Goal: Check status: Check status

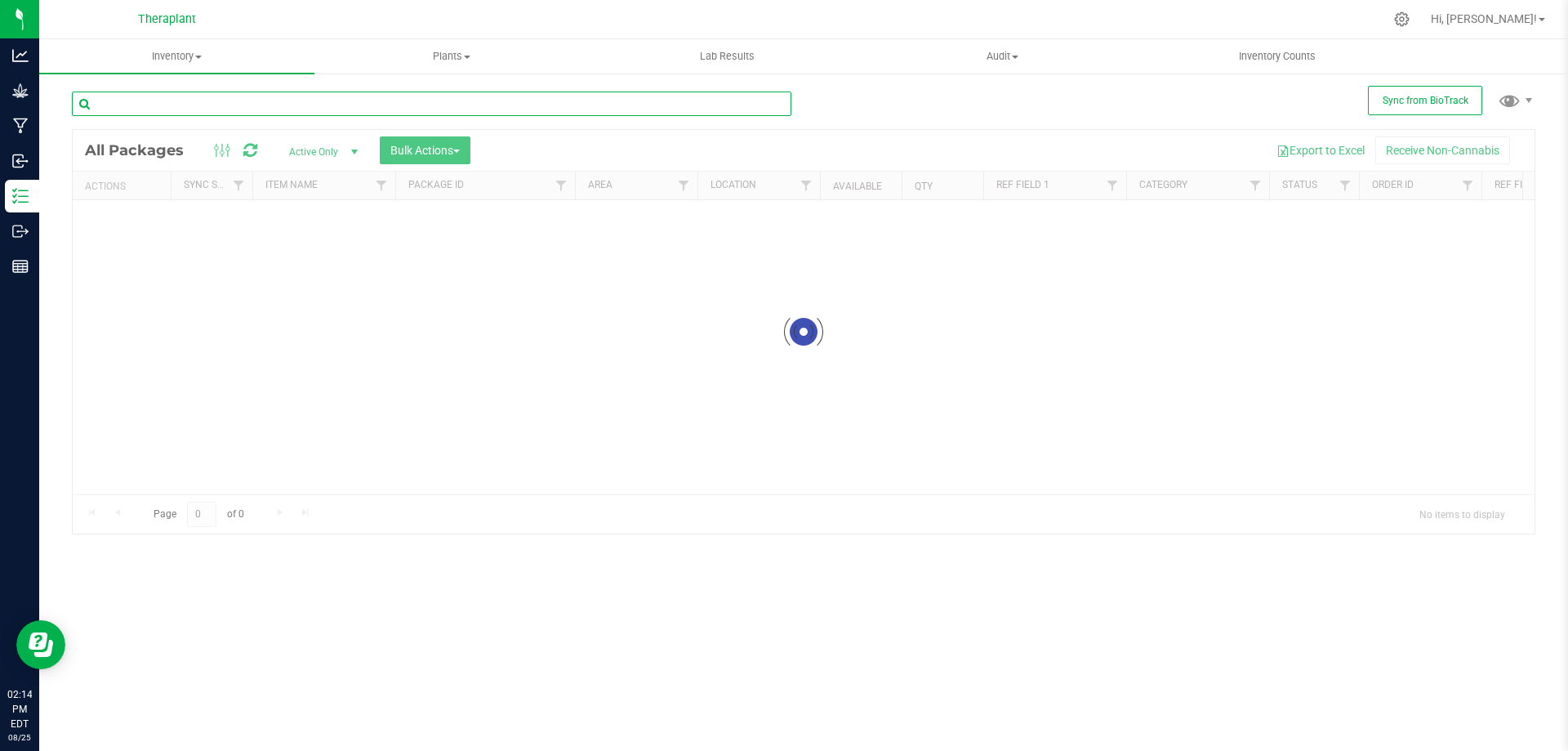
click at [209, 110] on input "text" at bounding box center [432, 103] width 720 height 24
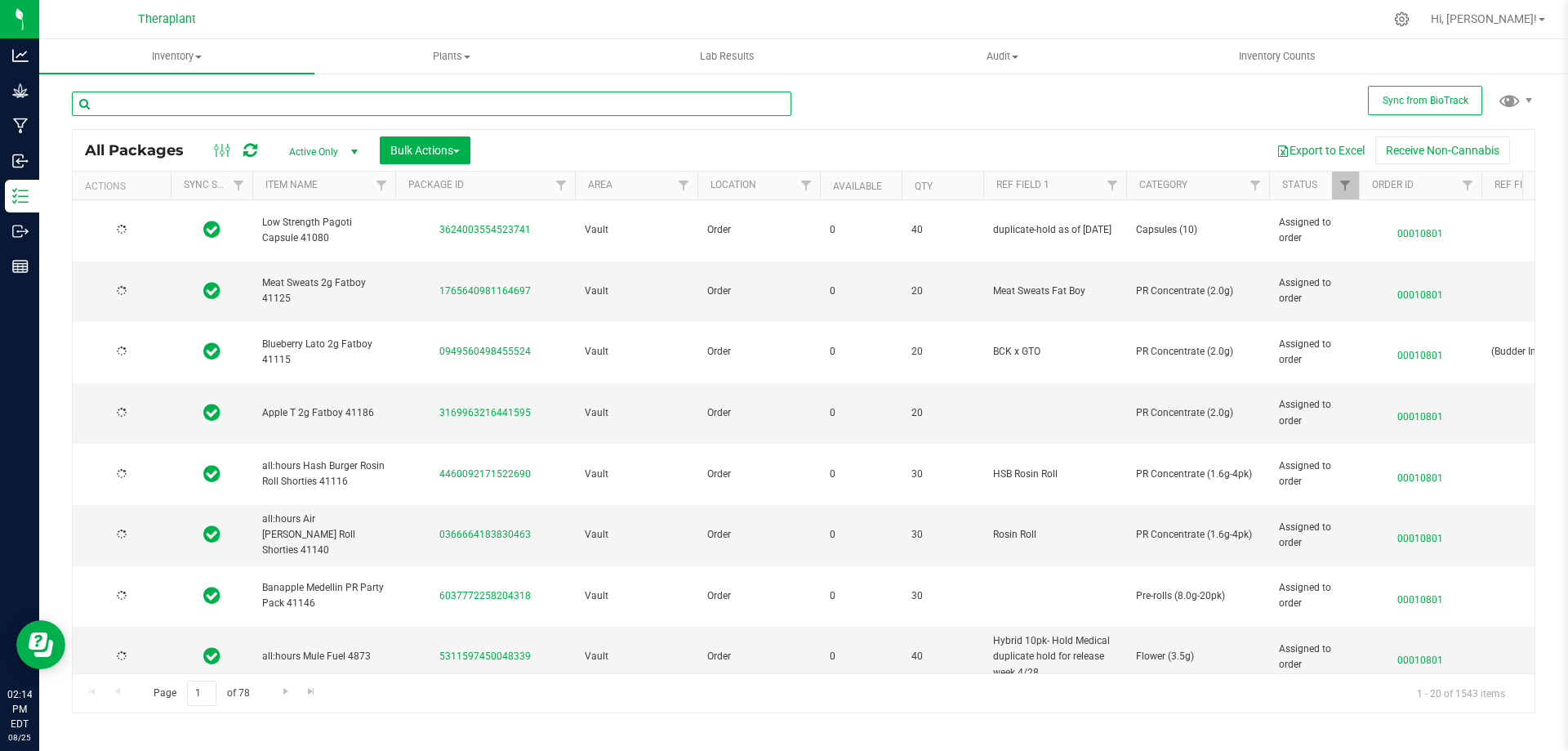
type input "[DATE]"
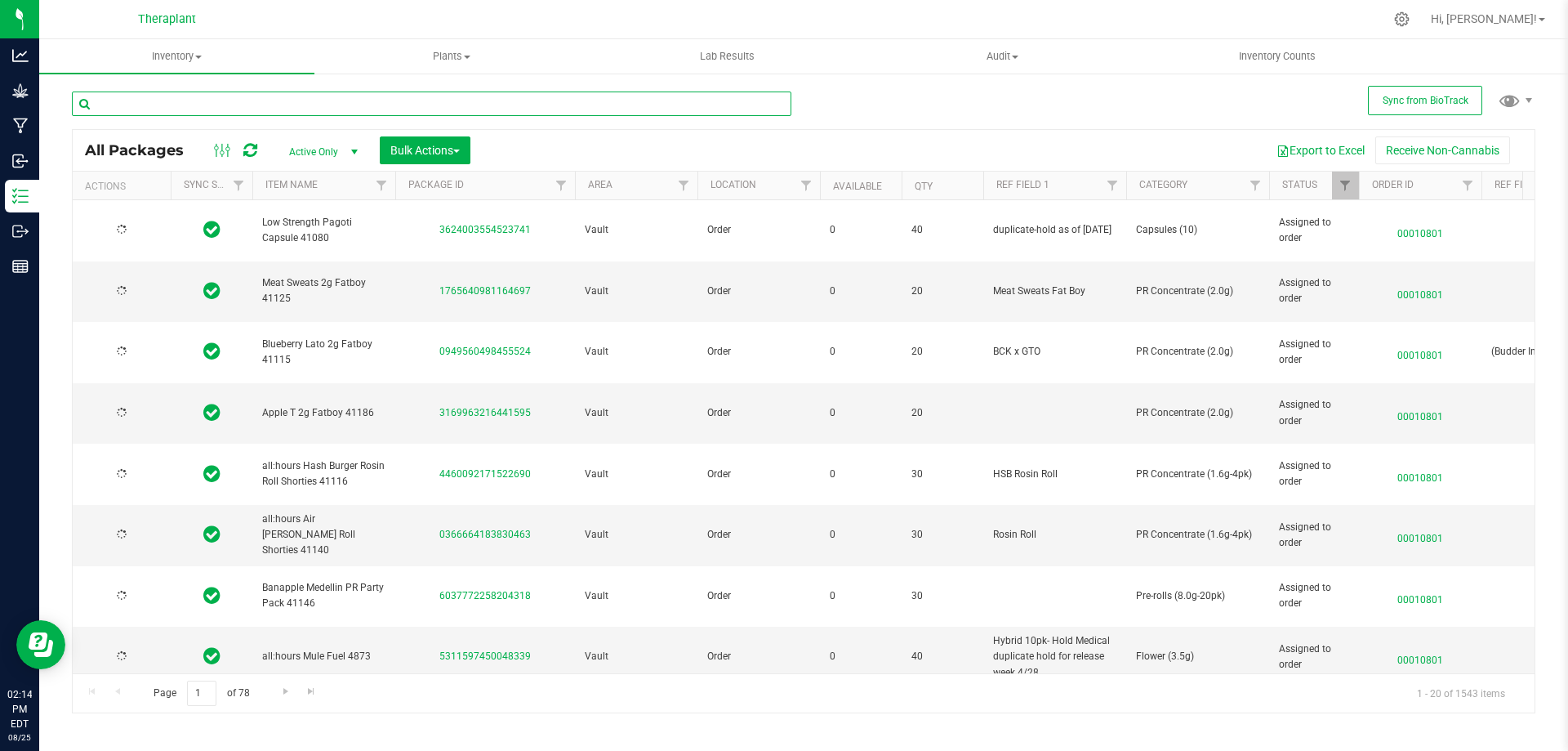
type input "[DATE]"
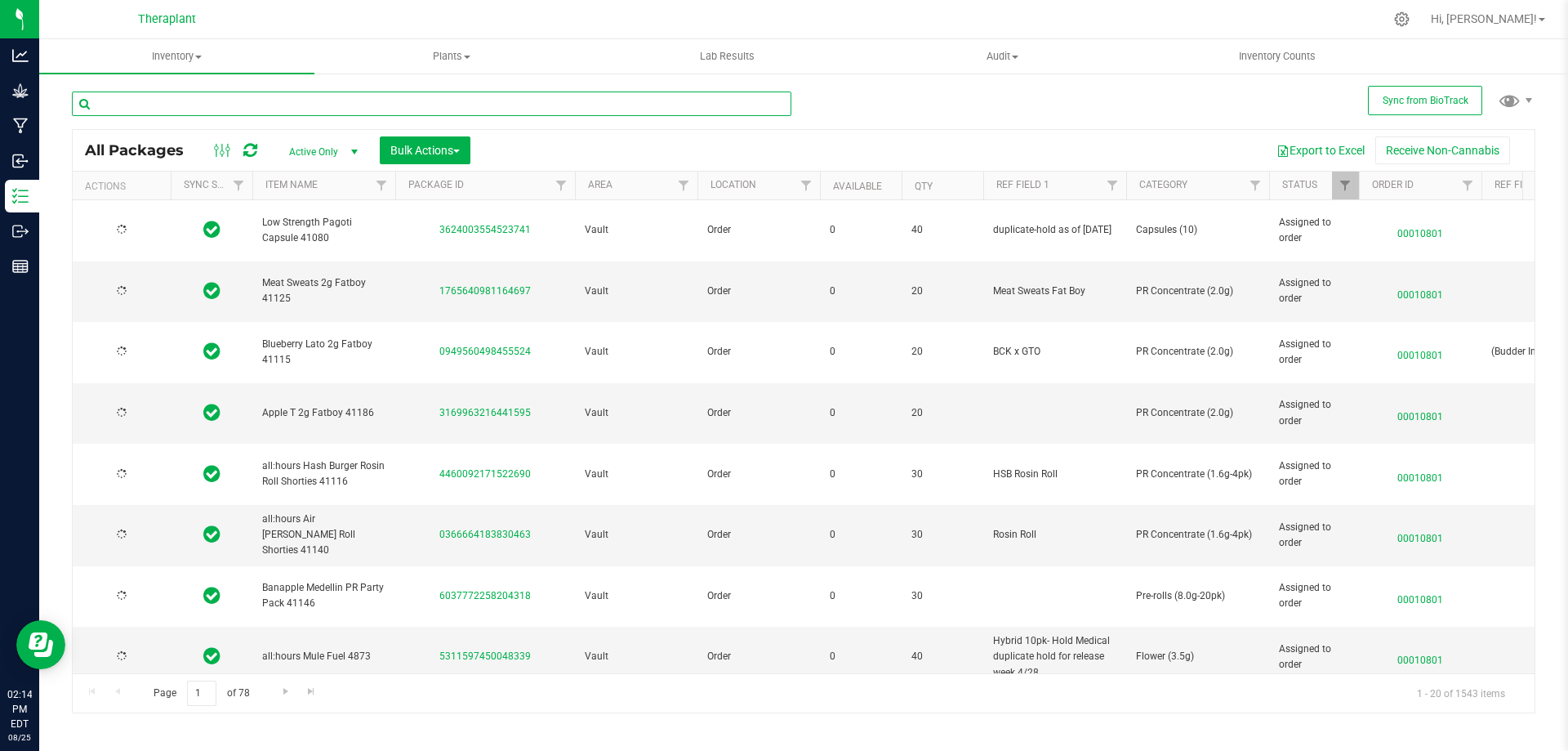
type input "[DATE]"
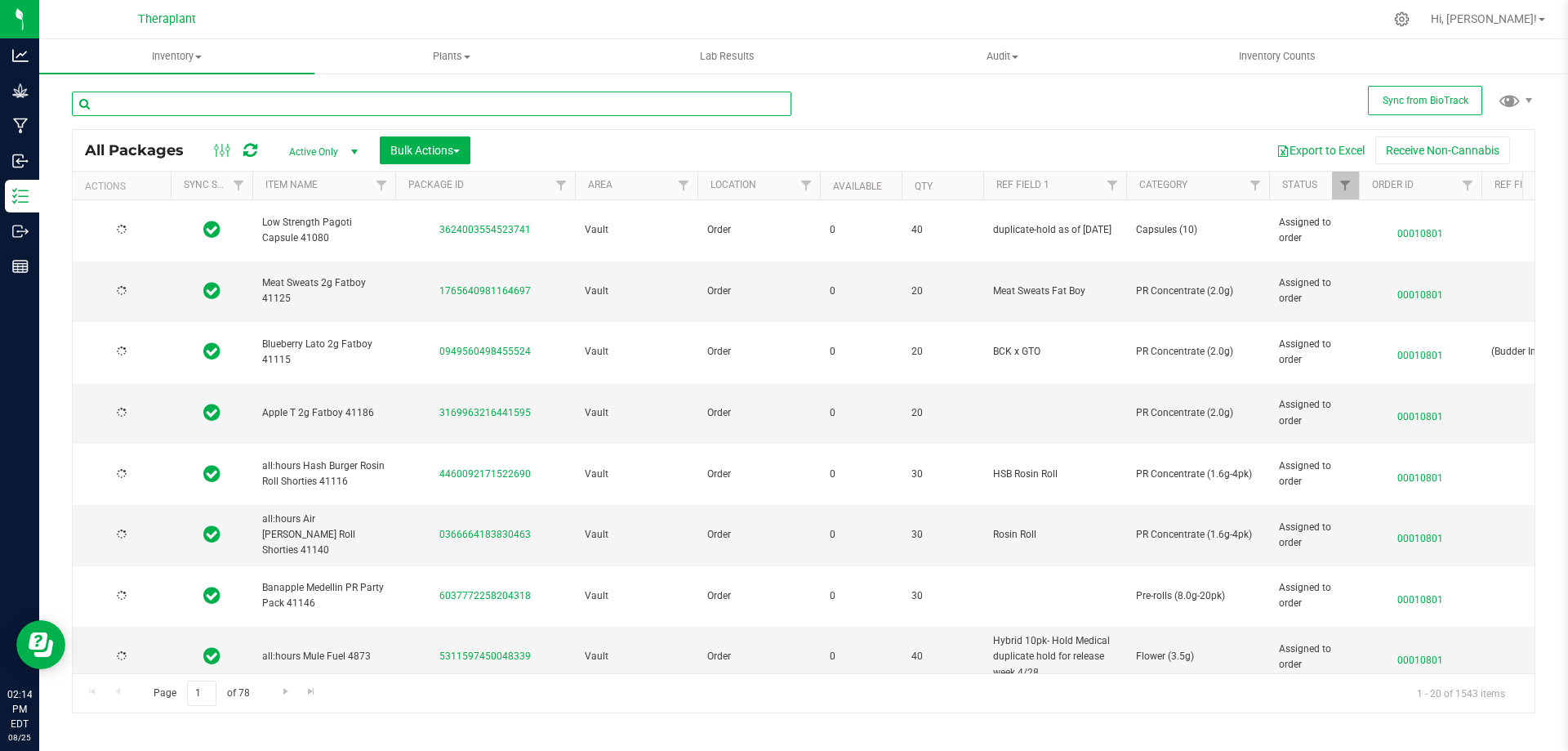
type input "[DATE]"
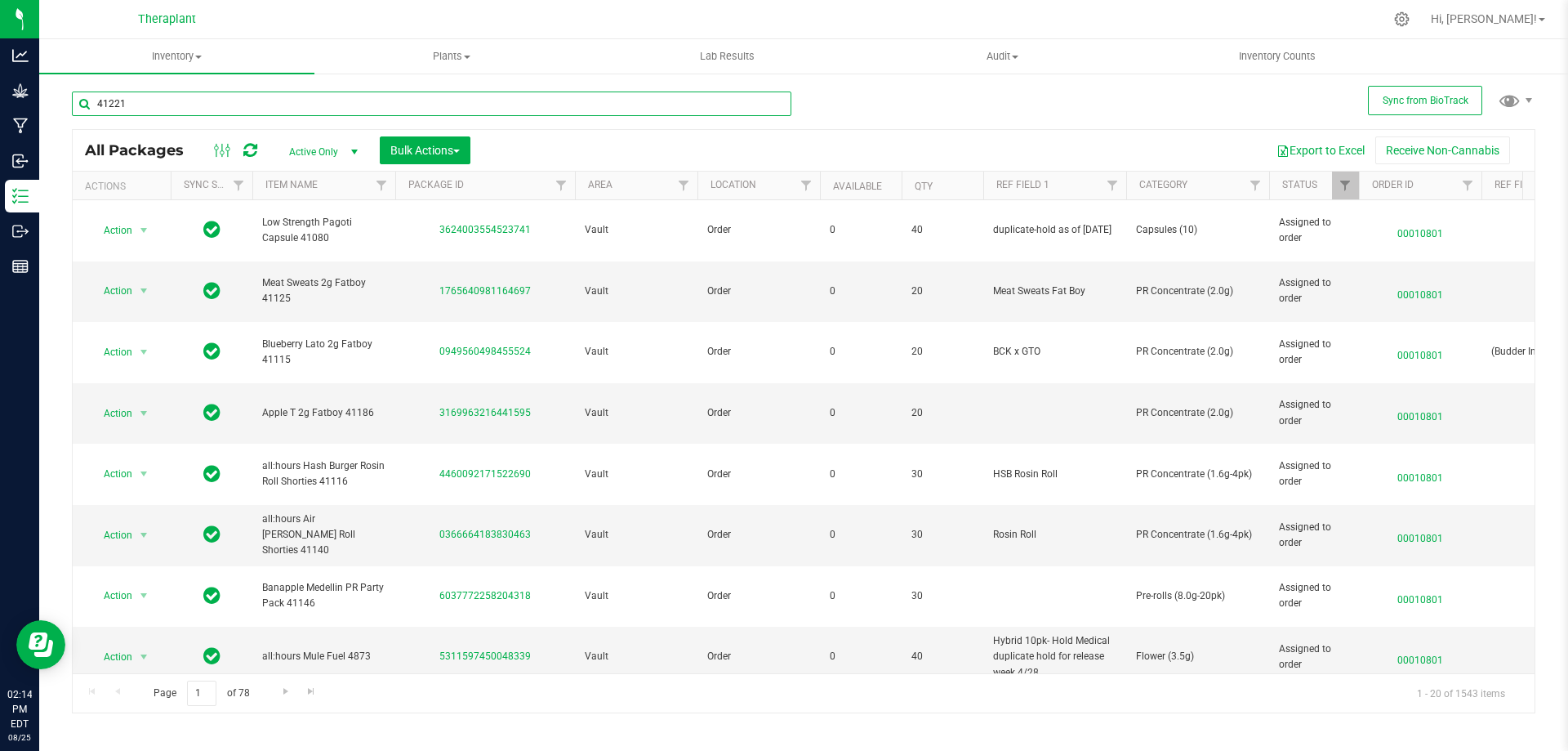
type input "41221"
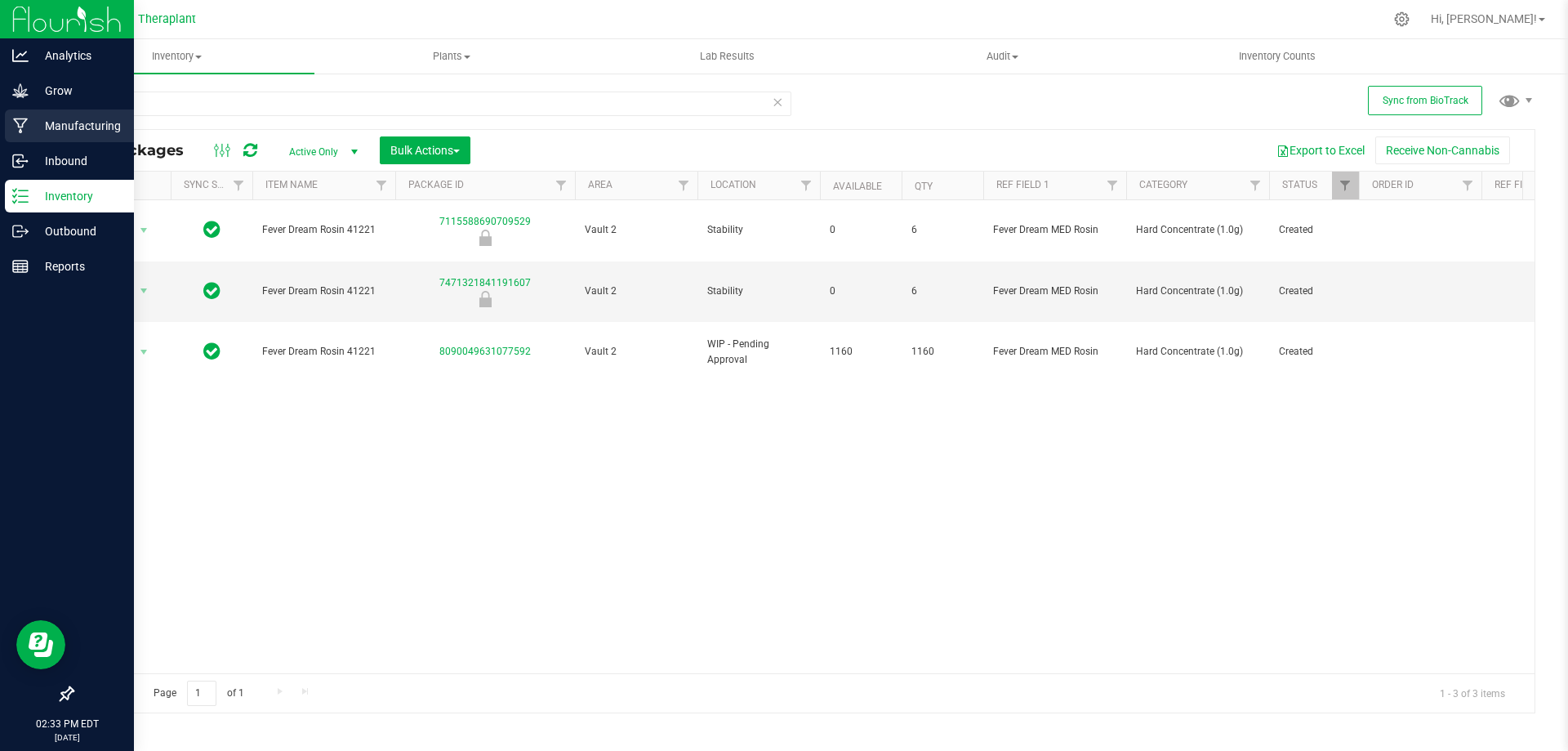
click at [54, 122] on p "Manufacturing" at bounding box center [78, 126] width 98 height 19
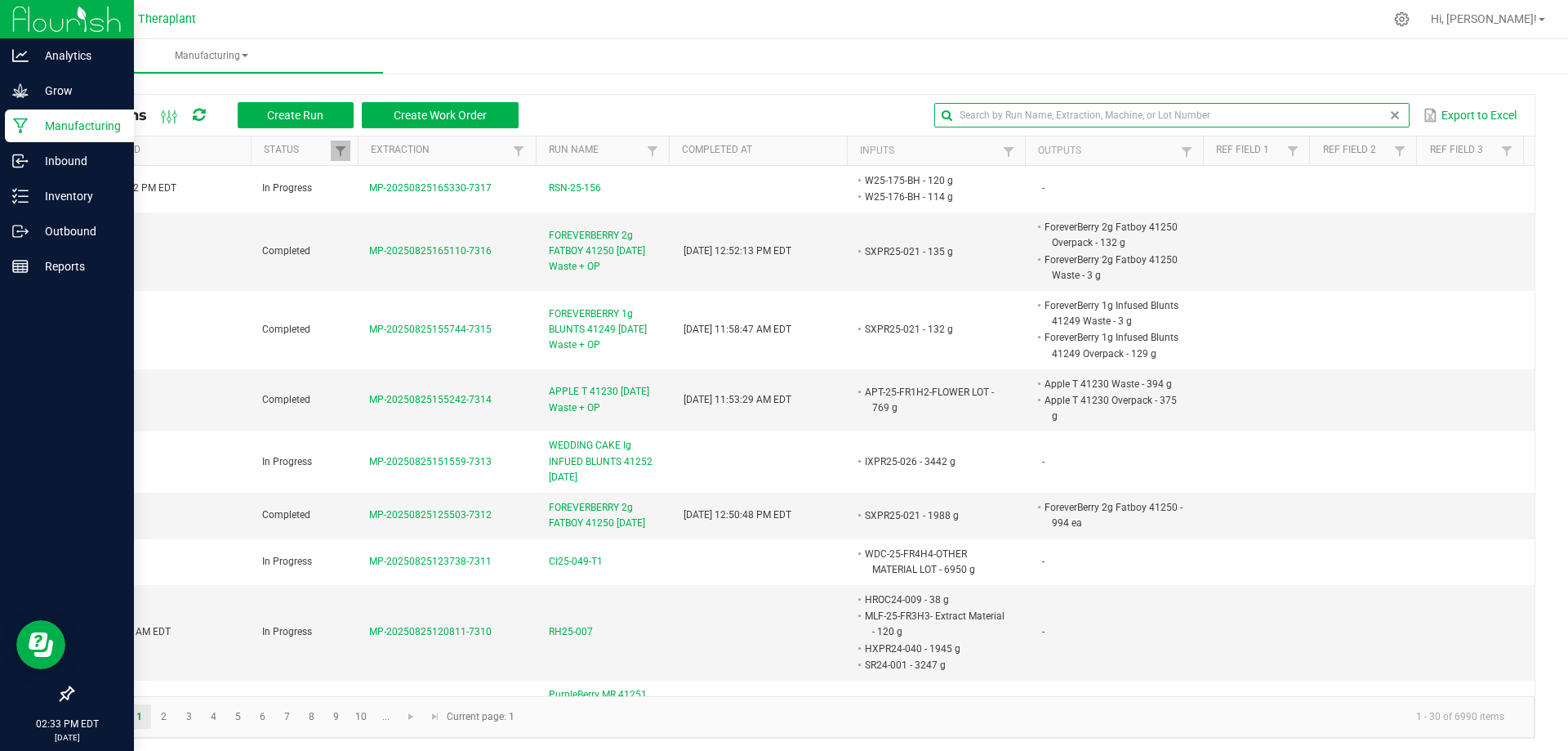
click at [1365, 116] on input "text" at bounding box center [1172, 114] width 475 height 24
type input "41221"
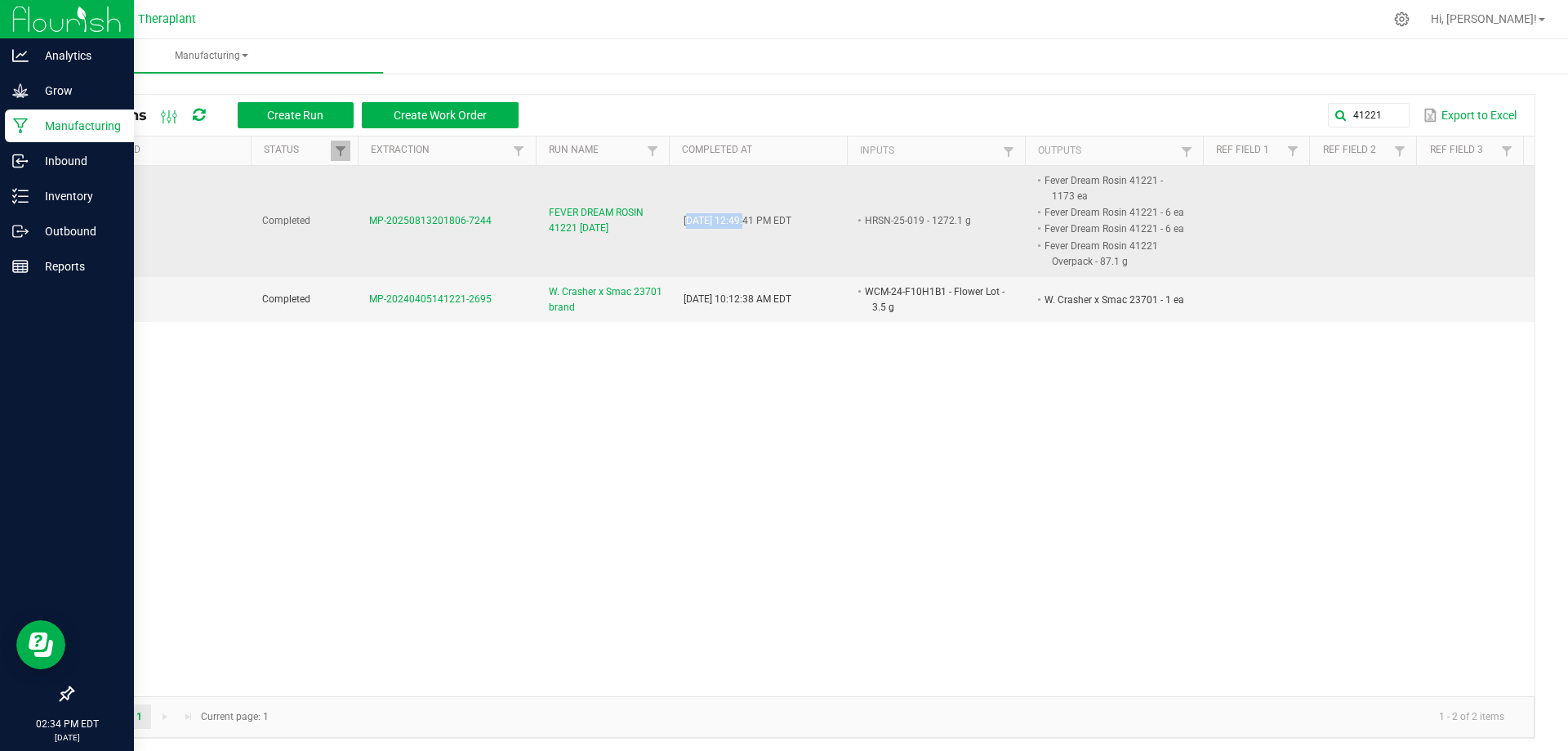
drag, startPoint x: 675, startPoint y: 236, endPoint x: 730, endPoint y: 241, distance: 55.2
click at [730, 241] on td "[DATE] 12:49:41 PM EDT" at bounding box center [763, 221] width 180 height 112
drag, startPoint x: 854, startPoint y: 235, endPoint x: 910, endPoint y: 241, distance: 56.3
click at [910, 229] on li "HRSN-25-019 - 1272.1 g" at bounding box center [933, 220] width 142 height 16
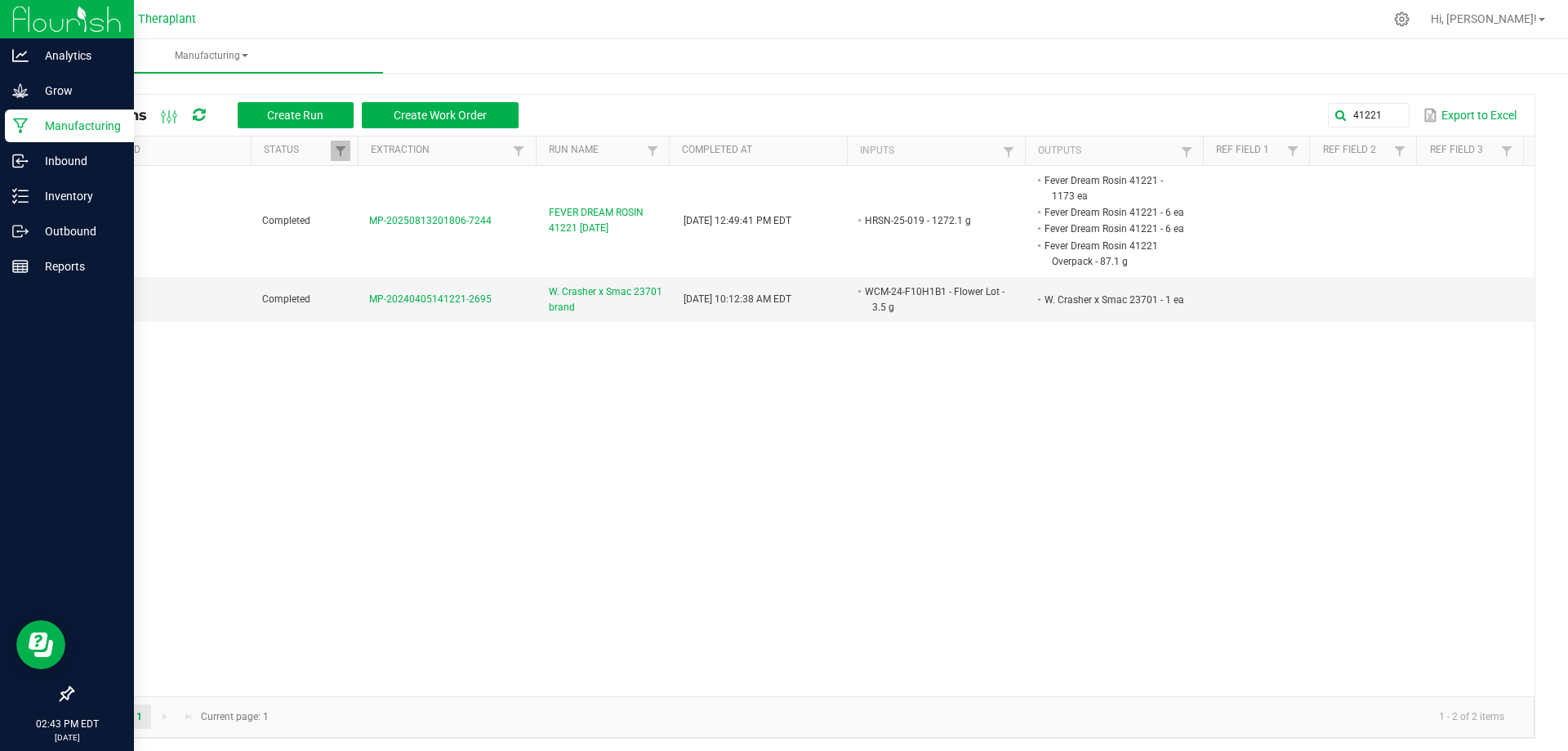
click at [1410, 453] on div "Completed MP-20250813201806-7244 FEVER DREAM ROSIN 41221 [DATE] [DATE] 12:49:41…" at bounding box center [804, 430] width 1462 height 530
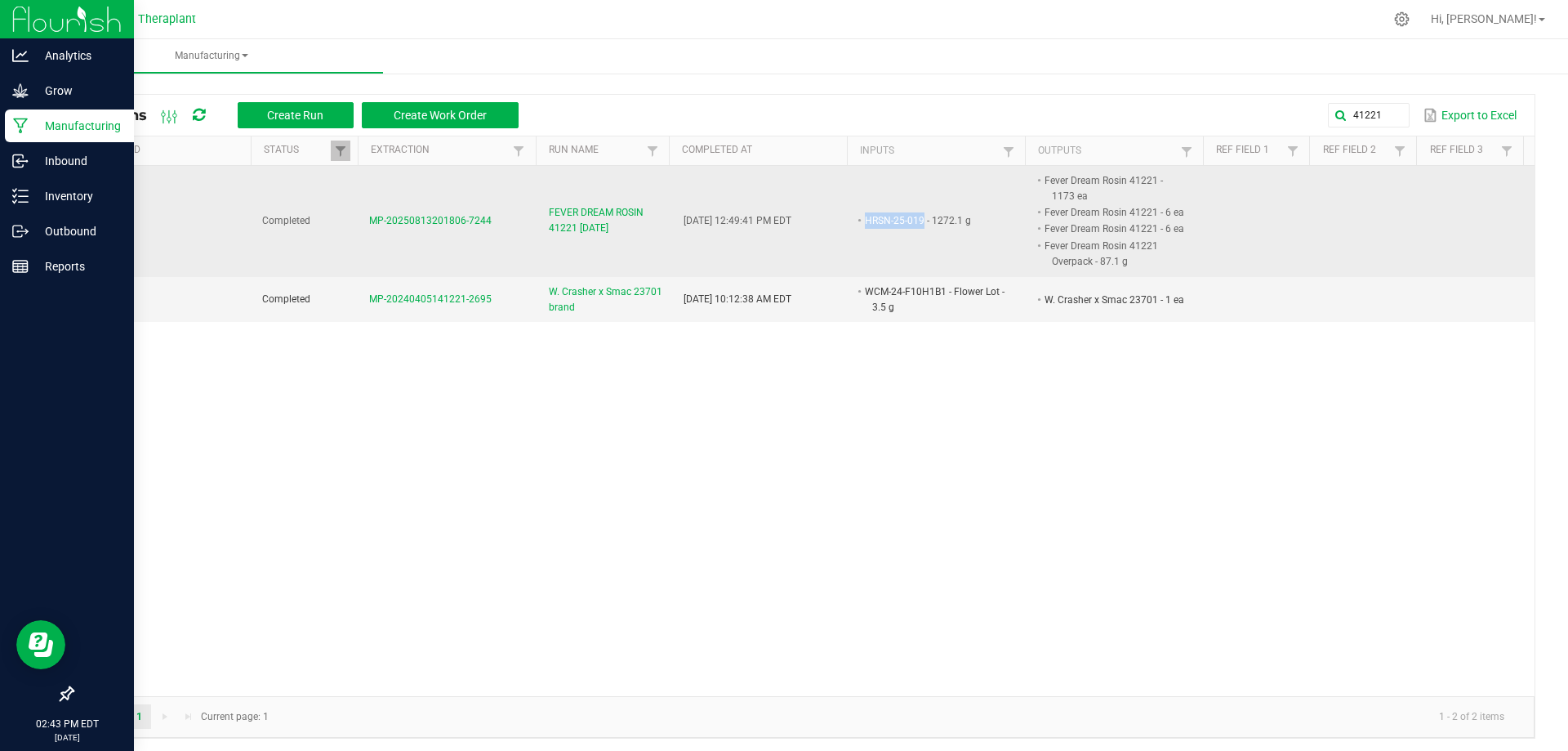
drag, startPoint x: 853, startPoint y: 235, endPoint x: 908, endPoint y: 244, distance: 55.7
click at [908, 229] on li "HRSN-25-019 - 1272.1 g" at bounding box center [933, 220] width 142 height 16
